Goal: Information Seeking & Learning: Find specific page/section

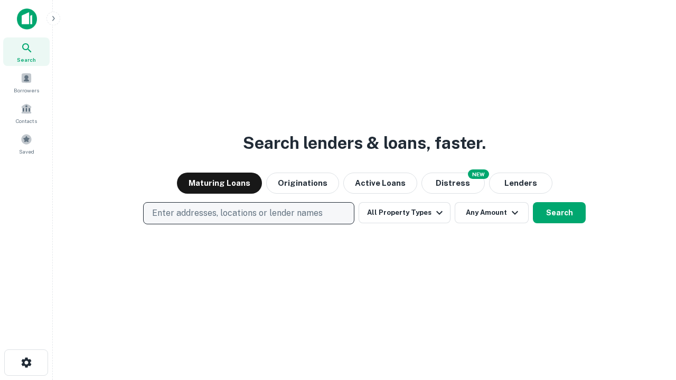
click at [248, 213] on p "Enter addresses, locations or lender names" at bounding box center [237, 213] width 170 height 13
type input "**********"
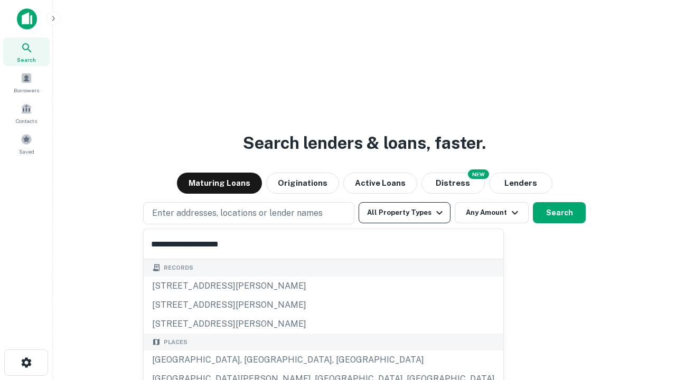
click at [252, 360] on div "[GEOGRAPHIC_DATA], [GEOGRAPHIC_DATA], [GEOGRAPHIC_DATA]" at bounding box center [323, 359] width 359 height 19
click at [404, 213] on button "All Property Types" at bounding box center [404, 212] width 92 height 21
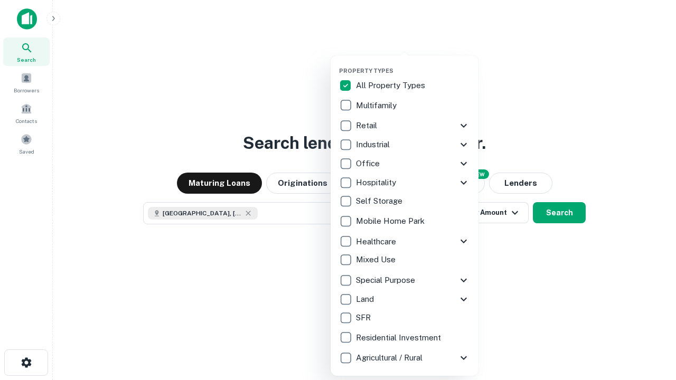
click at [413, 64] on button "button" at bounding box center [413, 64] width 148 height 1
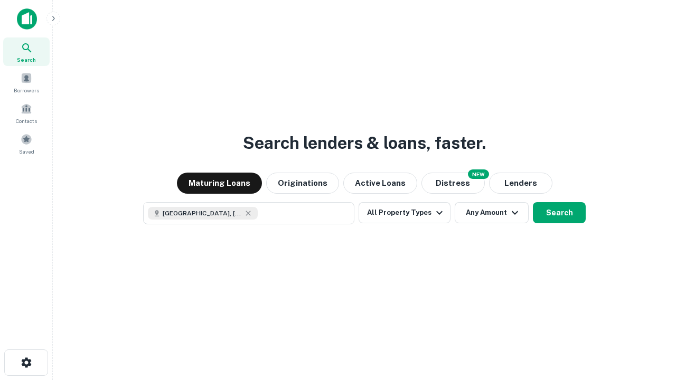
scroll to position [17, 0]
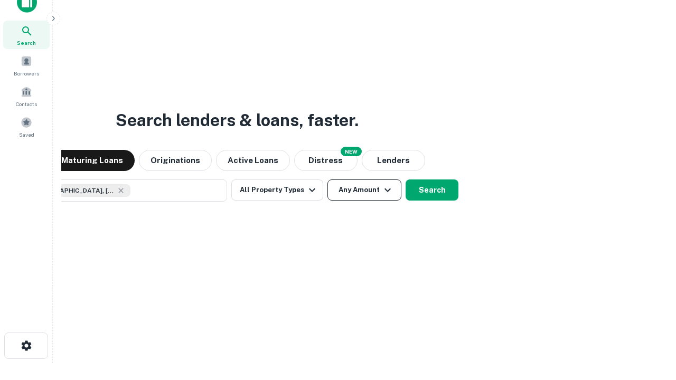
click at [327, 179] on button "Any Amount" at bounding box center [364, 189] width 74 height 21
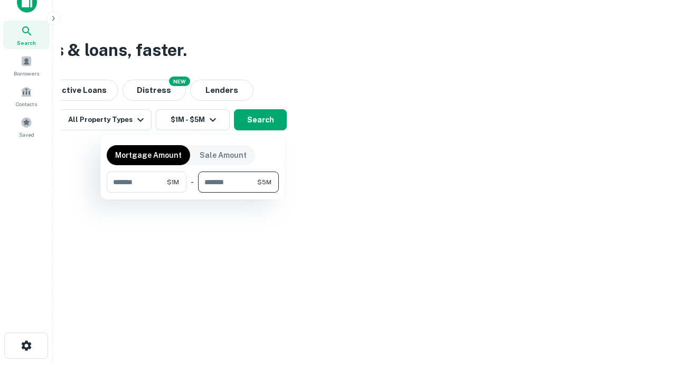
type input "*******"
click at [193, 193] on button "button" at bounding box center [193, 193] width 172 height 1
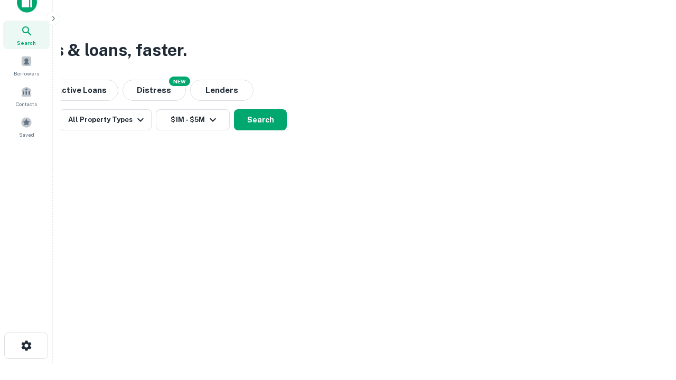
scroll to position [17, 0]
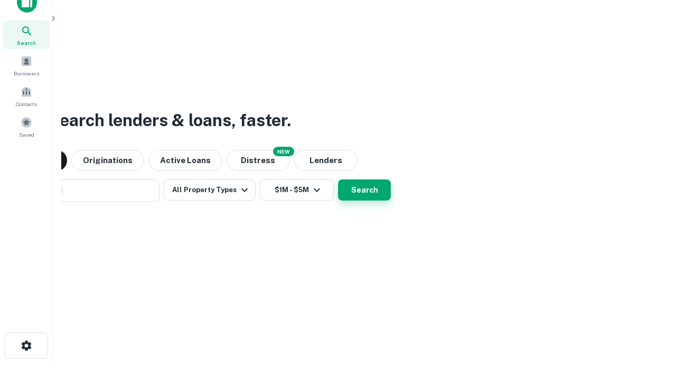
click at [338, 179] on button "Search" at bounding box center [364, 189] width 53 height 21
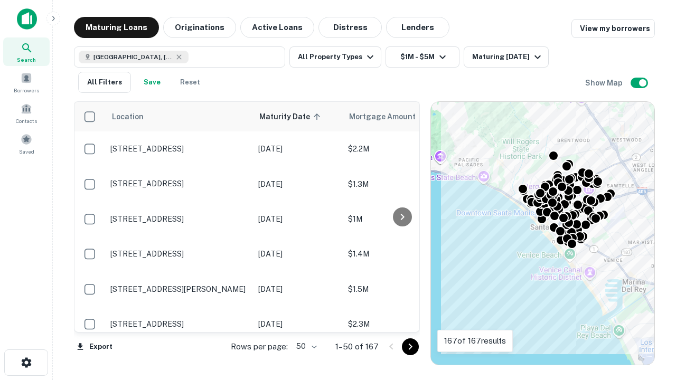
click at [305, 346] on body "Search Borrowers Contacts Saved Maturing Loans Originations Active Loans Distre…" at bounding box center [338, 190] width 676 height 380
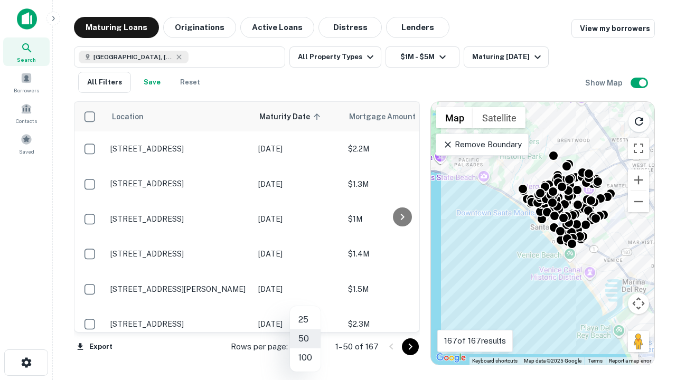
click at [305, 320] on li "25" at bounding box center [305, 319] width 31 height 19
